Goal: Information Seeking & Learning: Learn about a topic

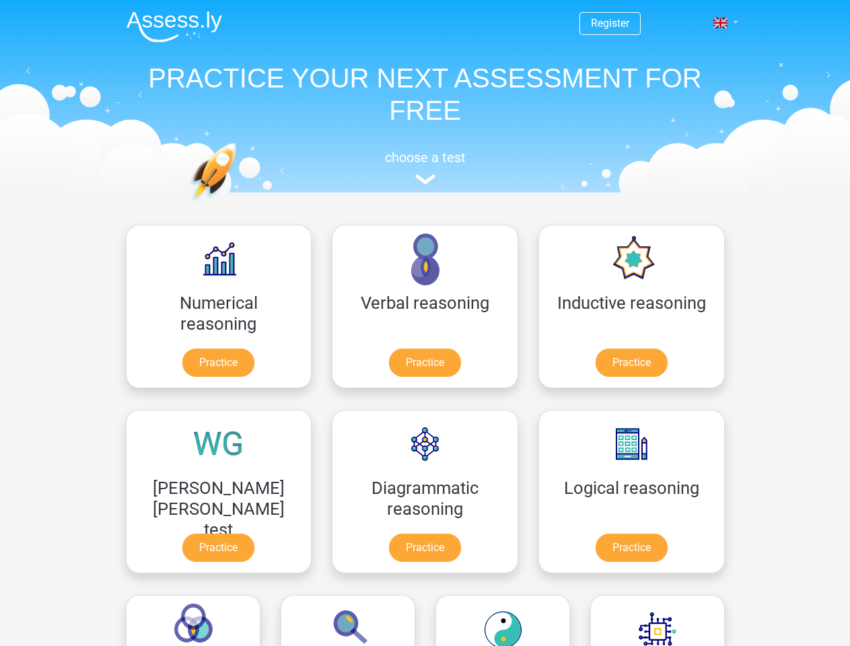
click at [722, 23] on span at bounding box center [720, 22] width 14 height 11
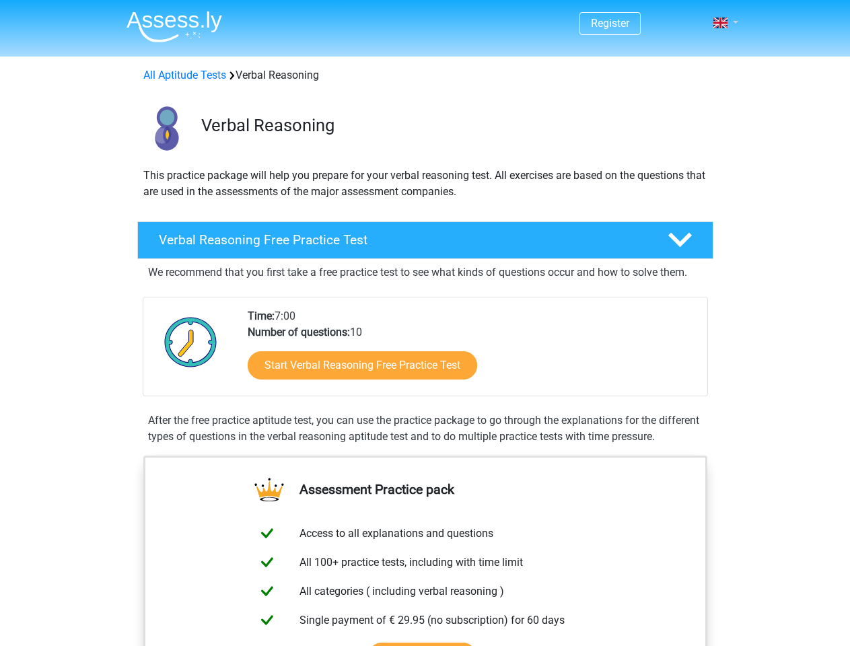
click at [722, 23] on span at bounding box center [720, 22] width 14 height 11
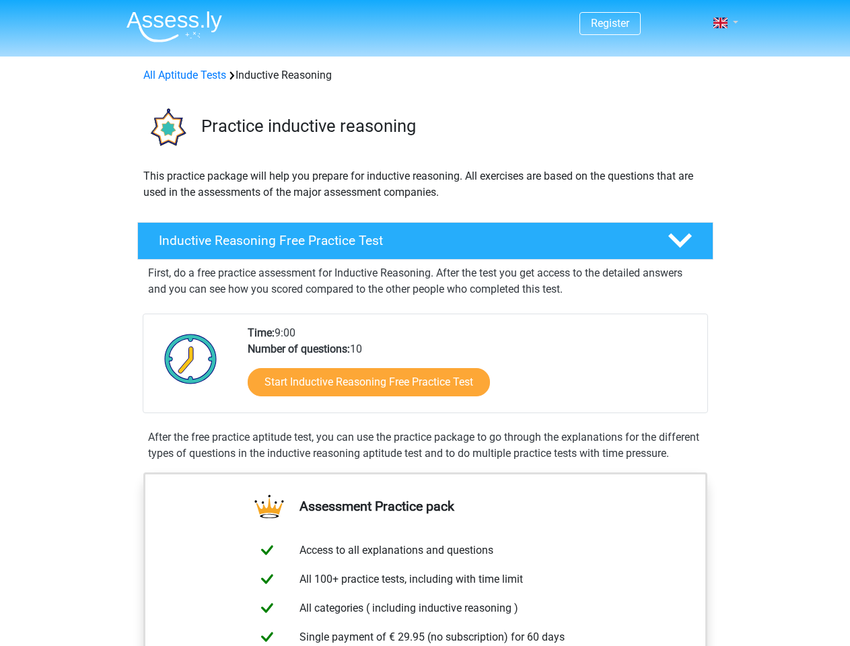
click at [722, 23] on span at bounding box center [720, 22] width 14 height 11
